Goal: Information Seeking & Learning: Learn about a topic

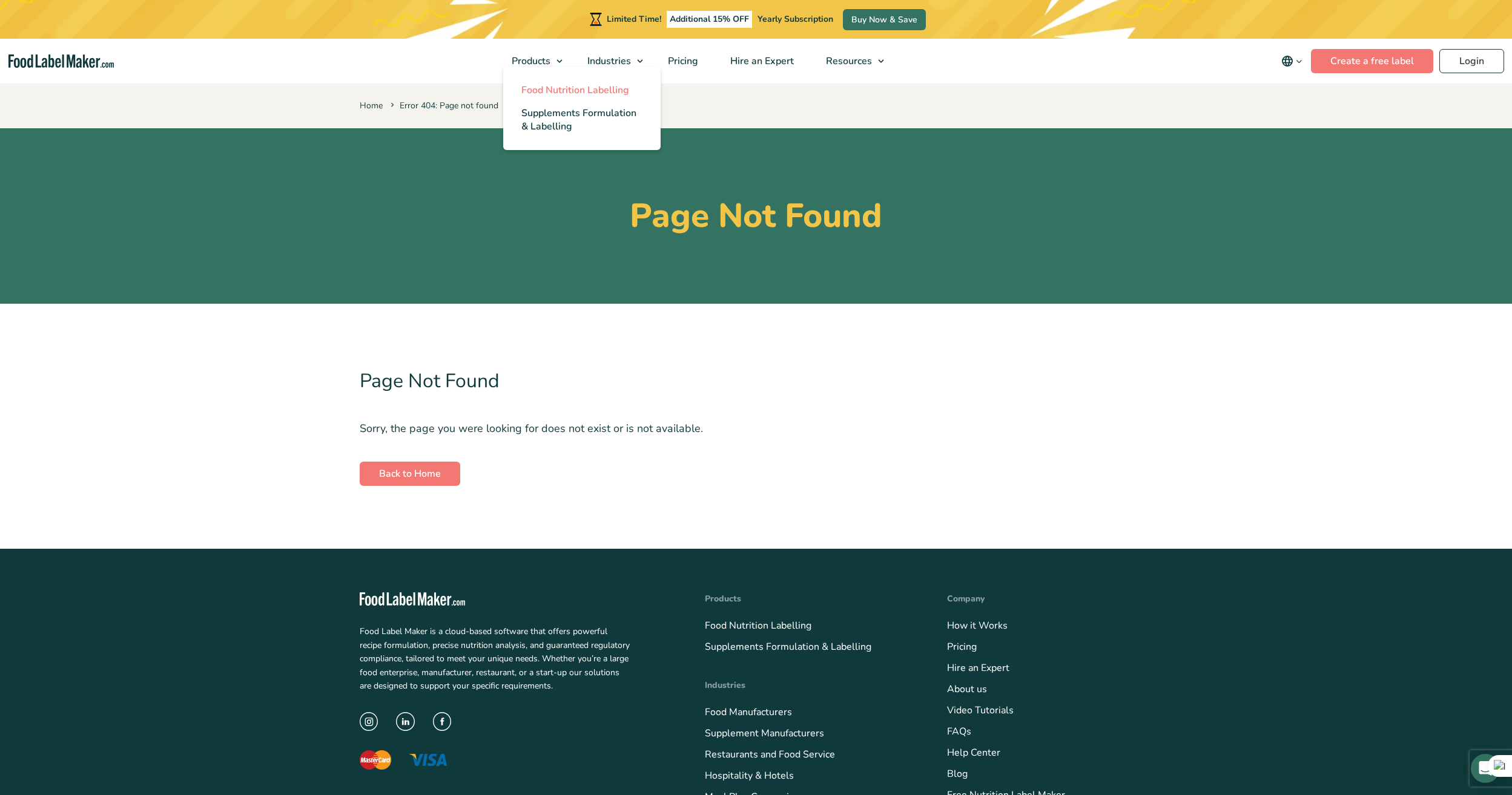
click at [567, 89] on span "Food Nutrition Labelling" at bounding box center [574, 90] width 108 height 14
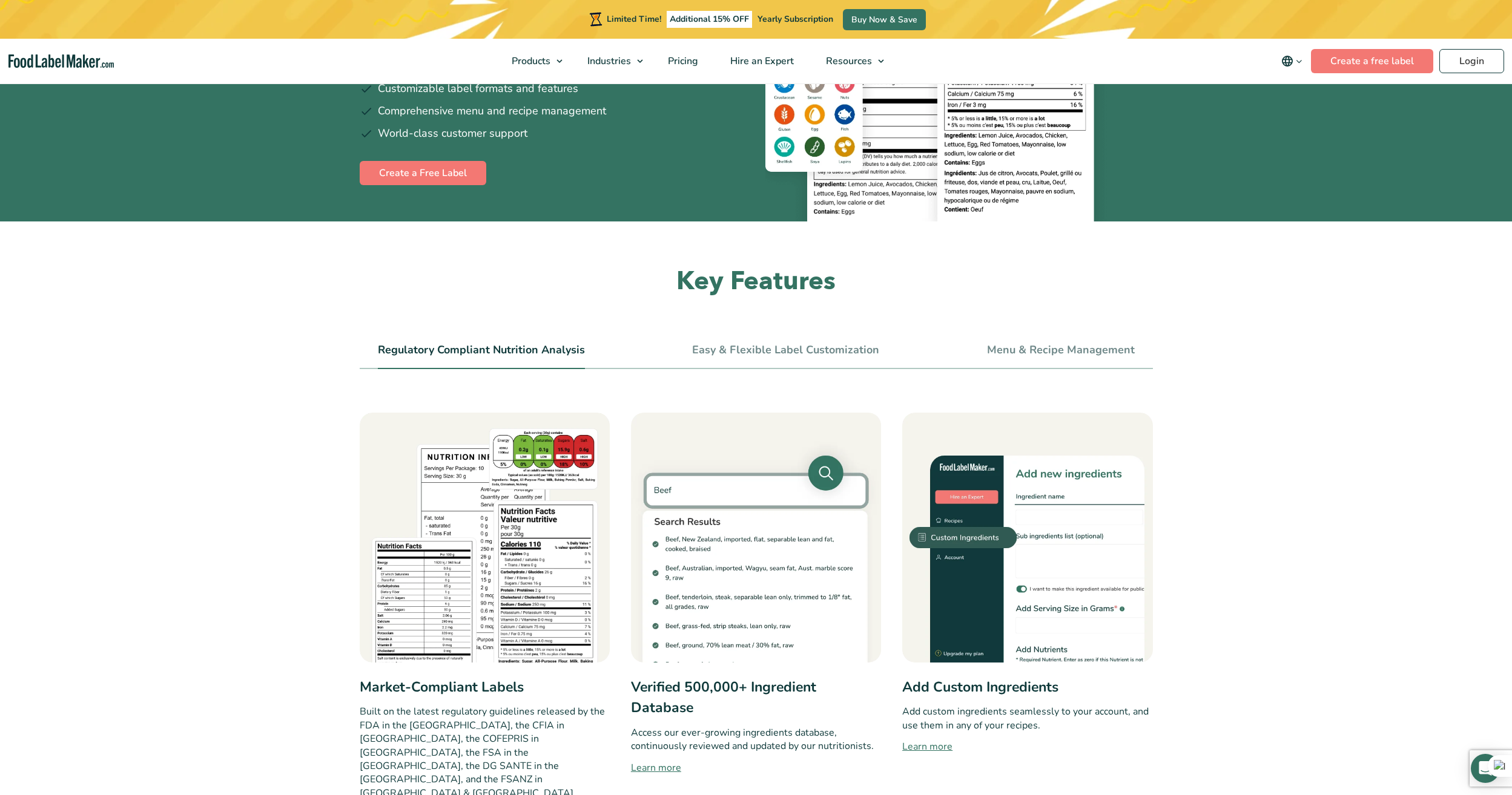
scroll to position [242, 0]
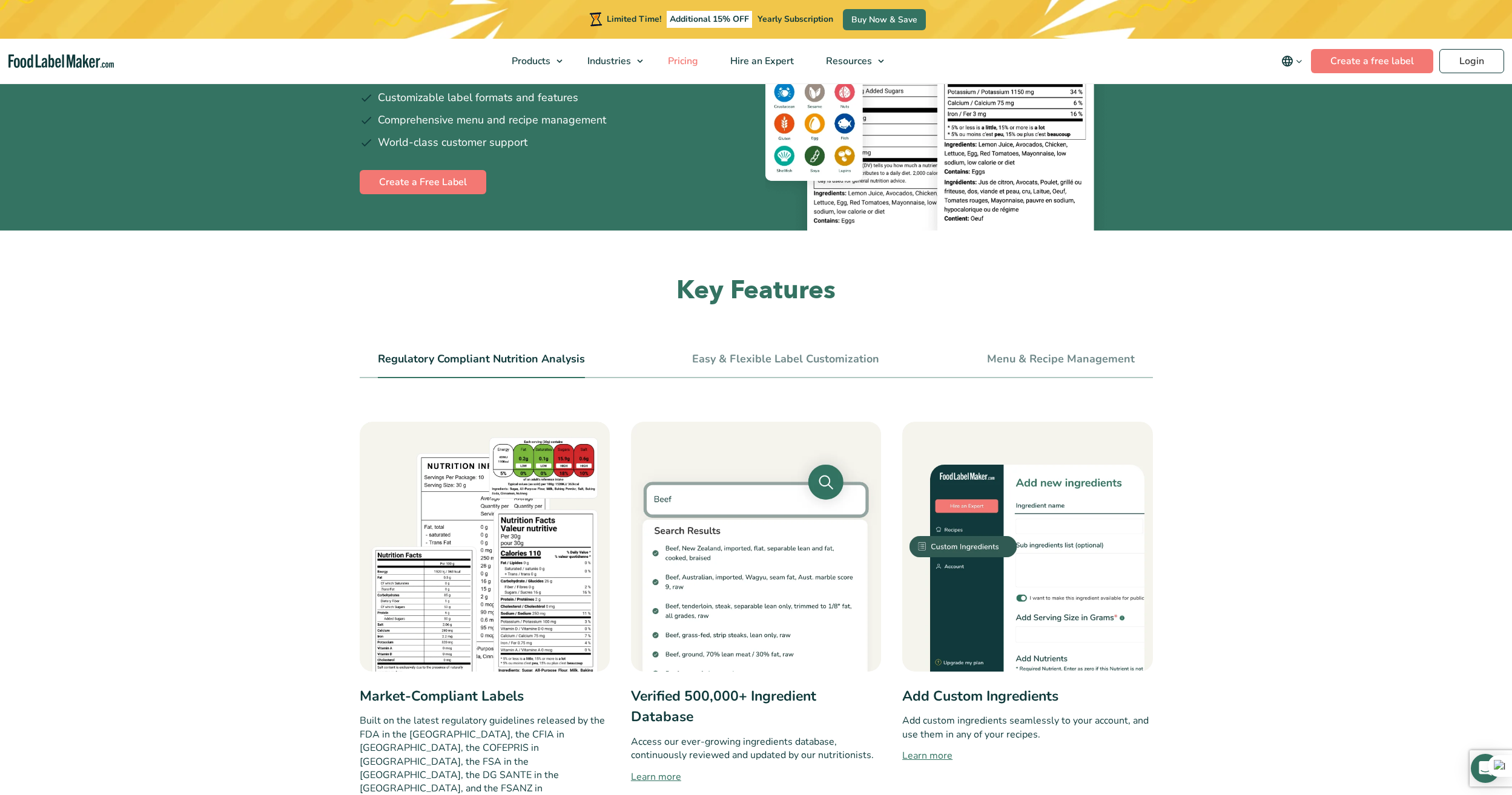
click at [693, 65] on span "Pricing" at bounding box center [681, 61] width 35 height 14
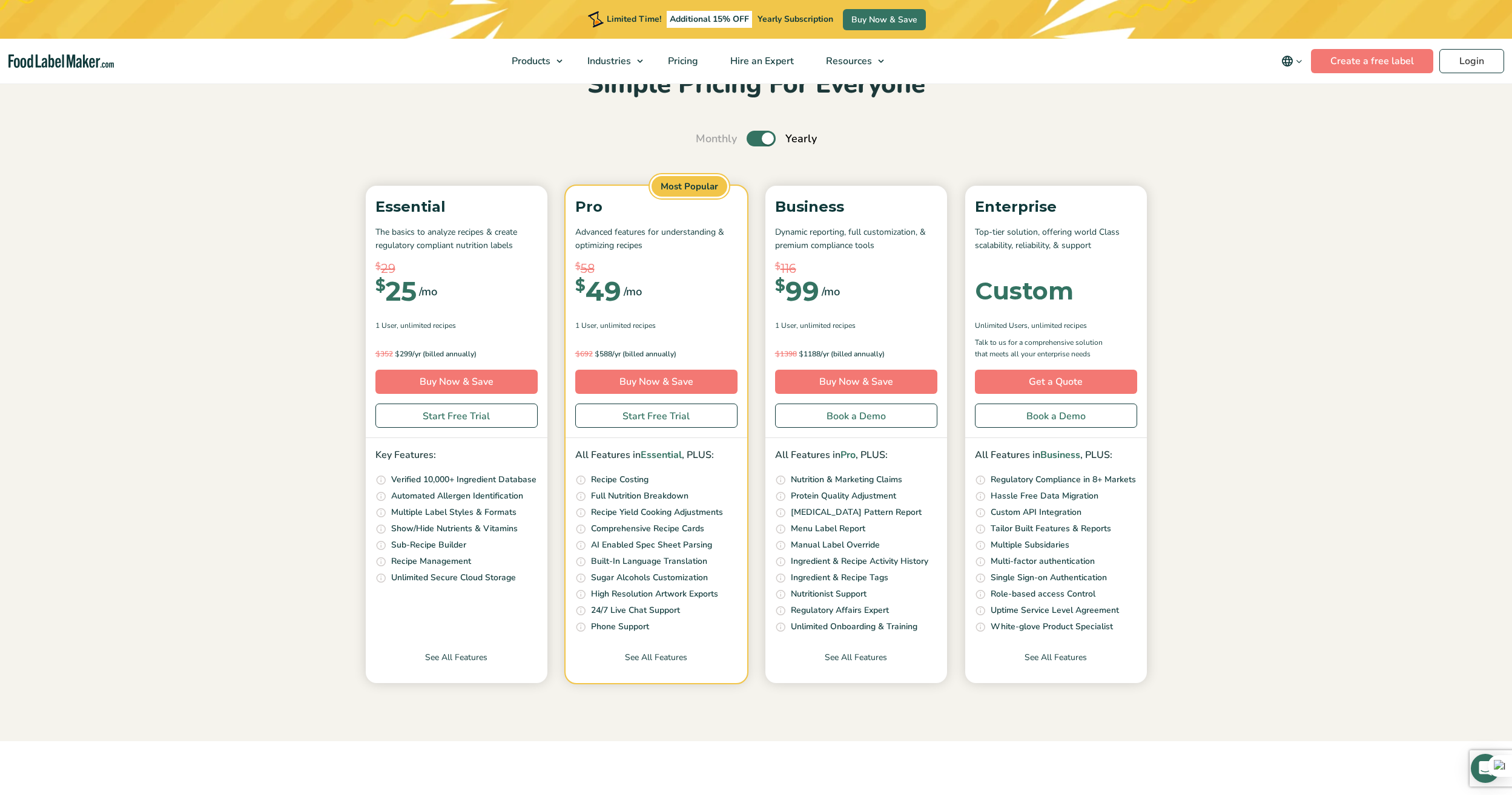
scroll to position [242, 0]
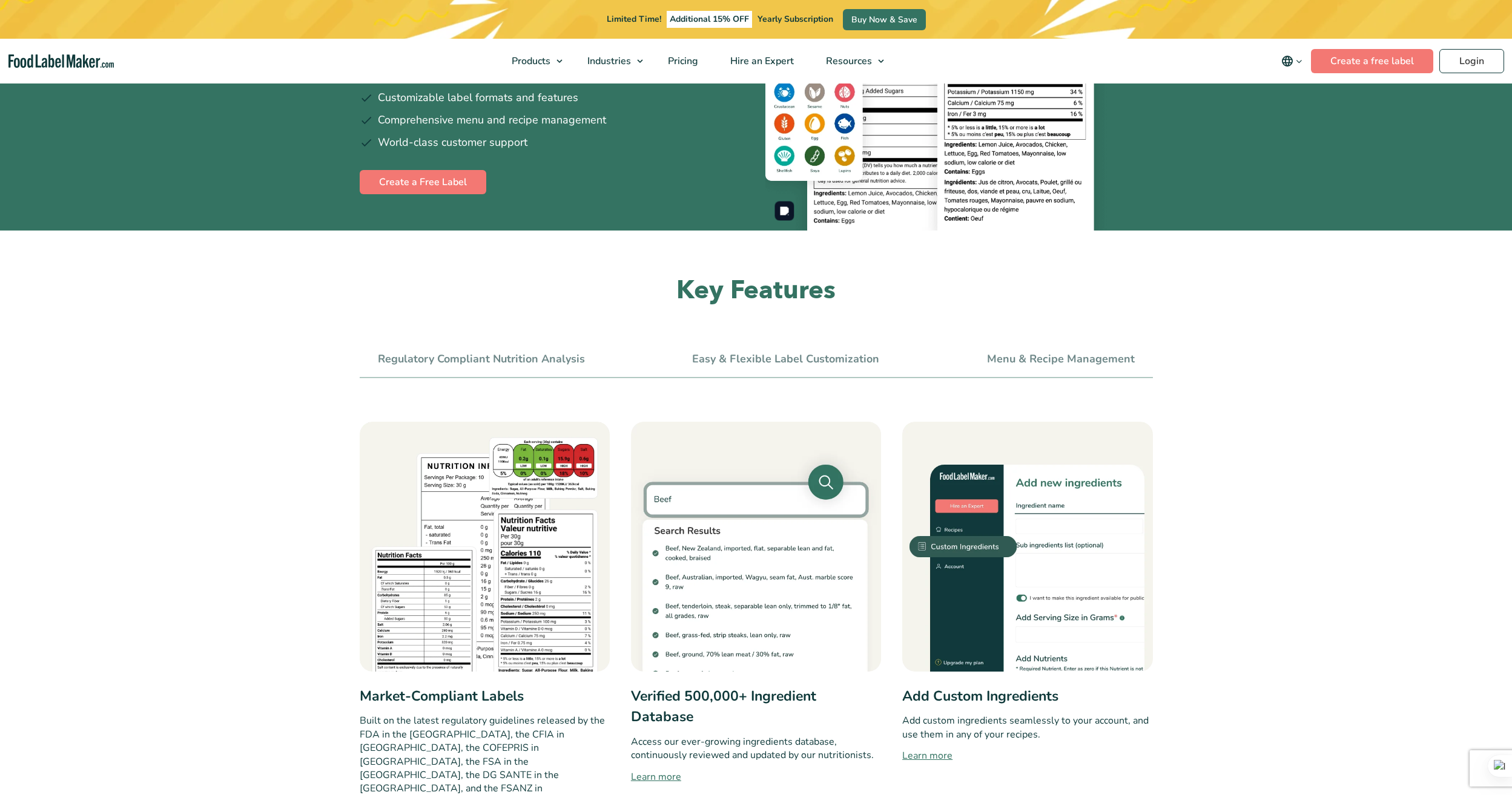
scroll to position [242, 0]
drag, startPoint x: 0, startPoint y: 0, endPoint x: 236, endPoint y: 391, distance: 456.7
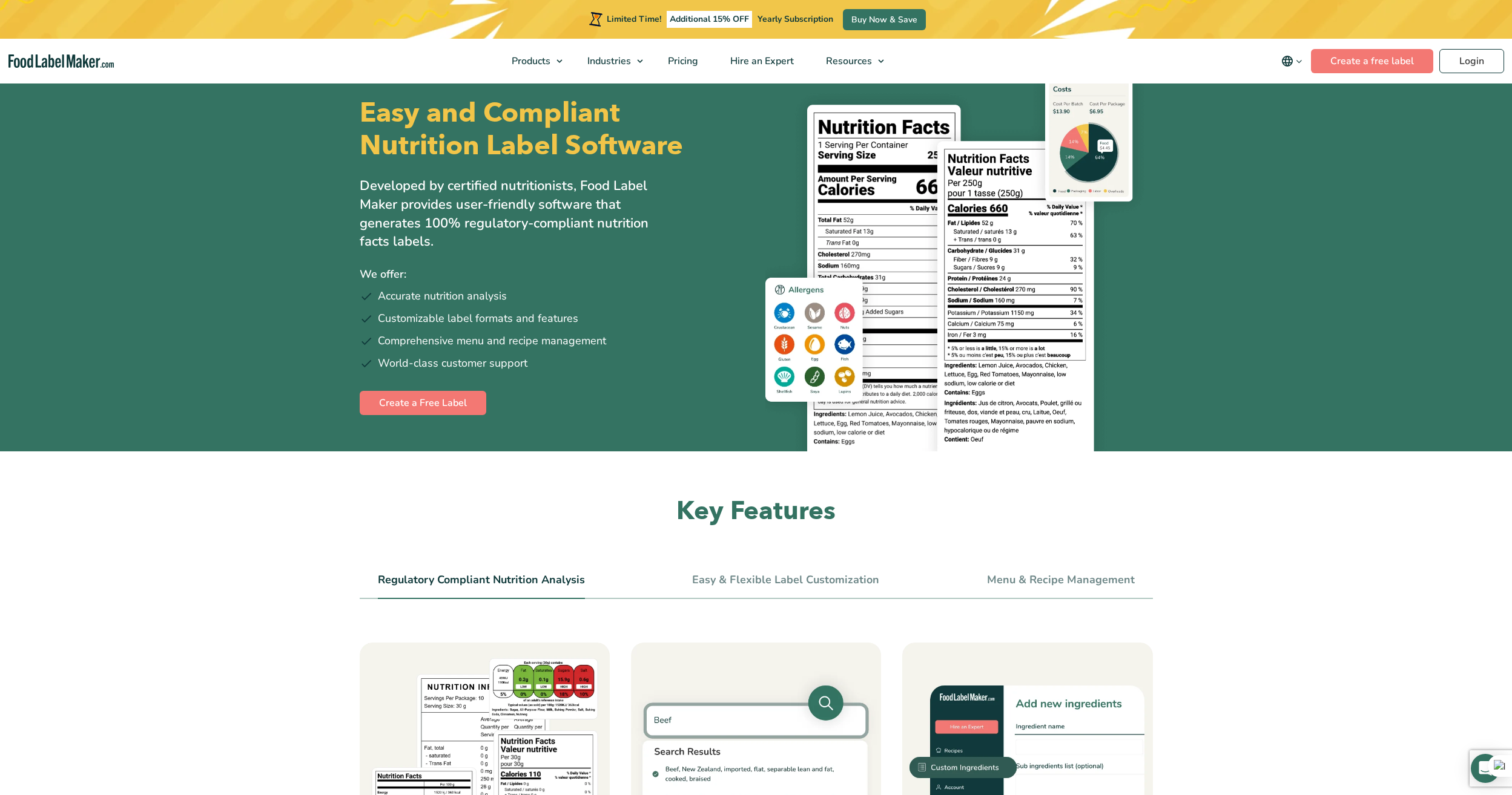
scroll to position [0, 0]
